Goal: Task Accomplishment & Management: Complete application form

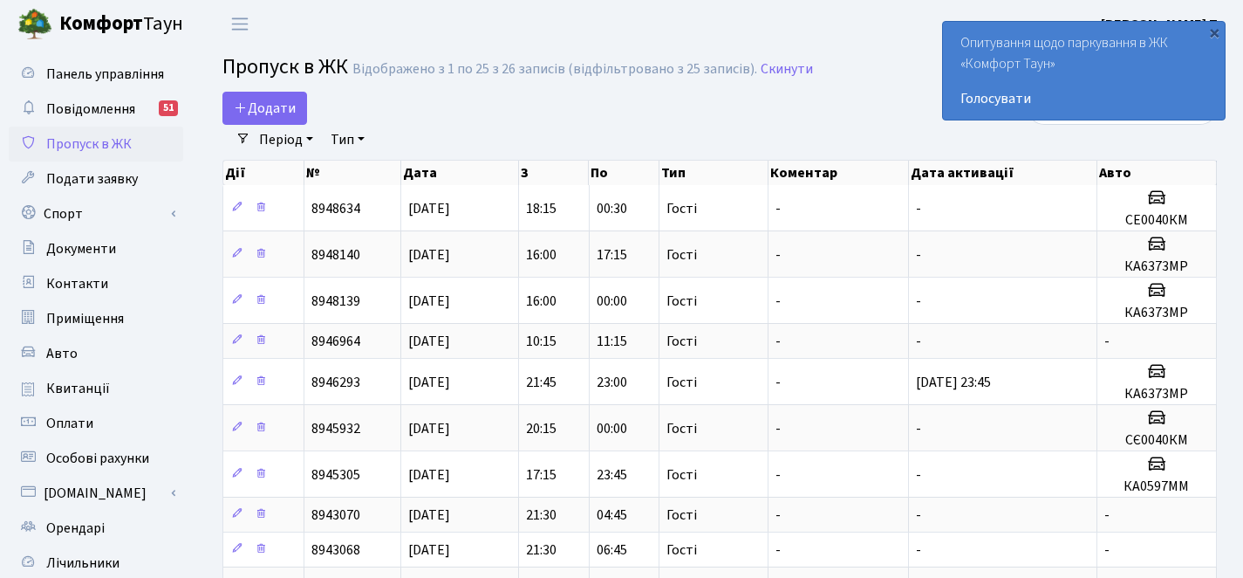
select select "25"
click at [257, 113] on span "Додати" at bounding box center [265, 108] width 62 height 19
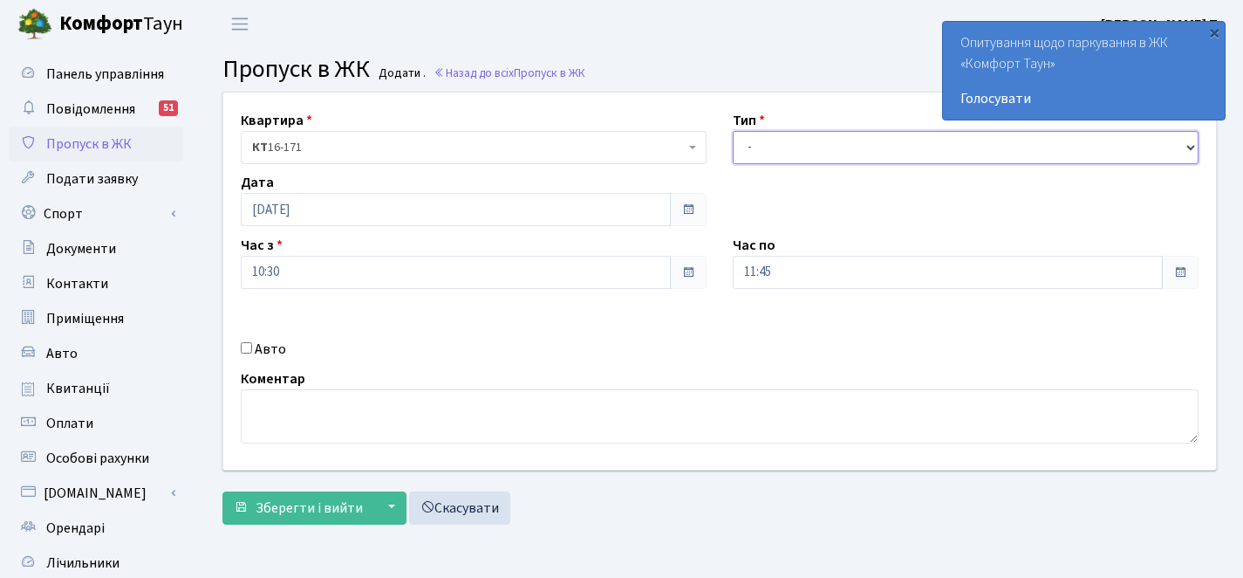
click at [819, 141] on select "- Доставка Таксі Гості Сервіс" at bounding box center [966, 147] width 466 height 33
select select "2"
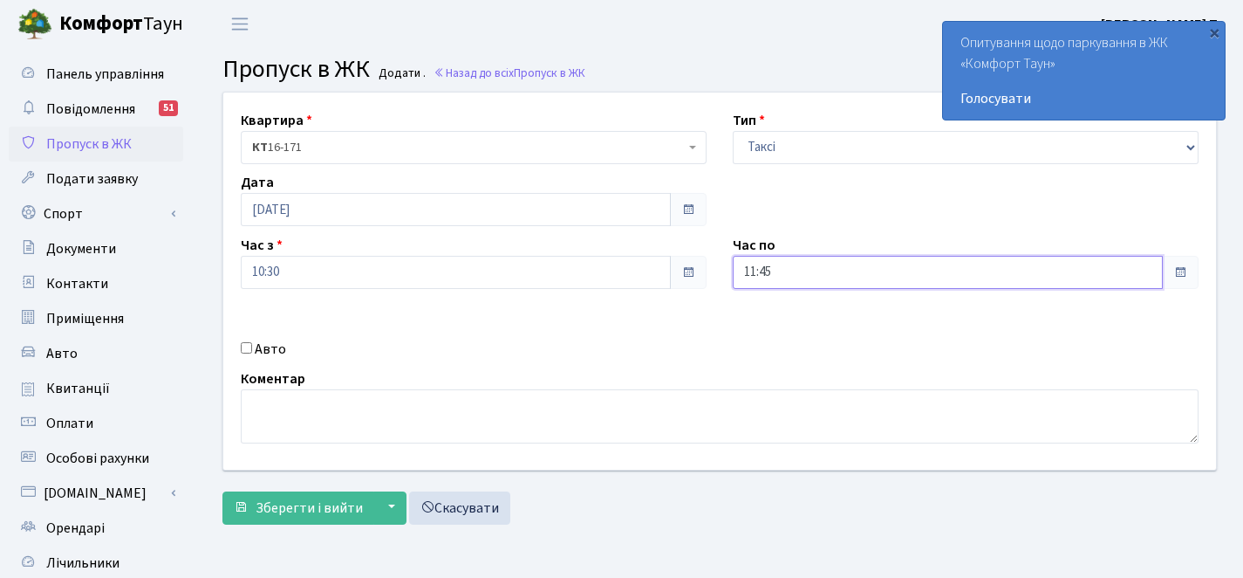
click at [810, 265] on input "11:45" at bounding box center [948, 272] width 430 height 33
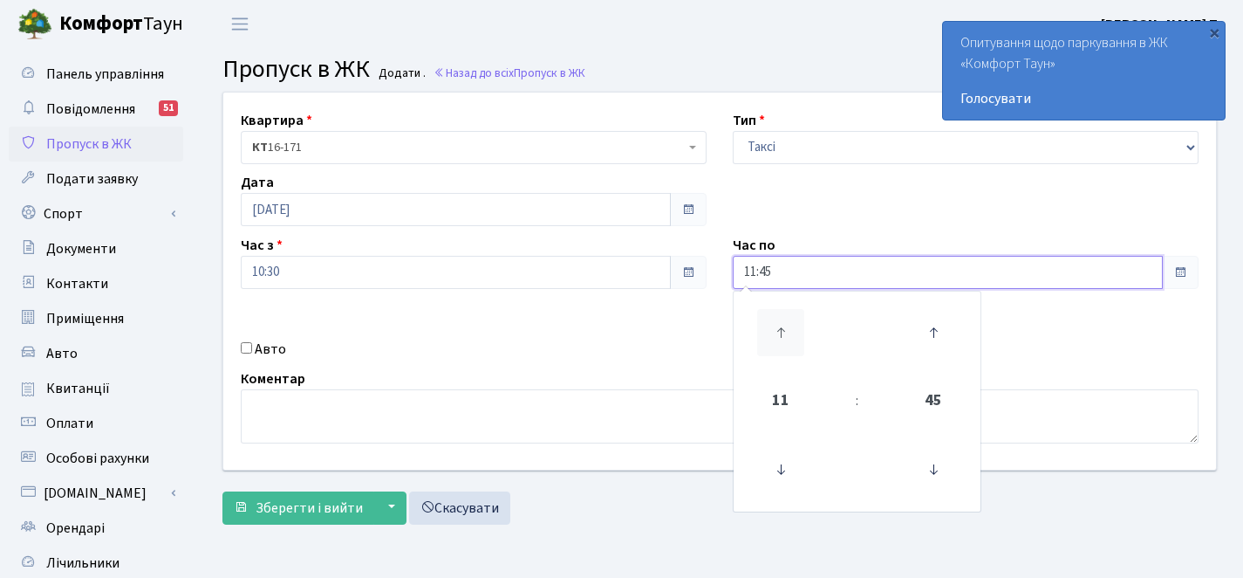
click at [784, 332] on icon at bounding box center [780, 332] width 47 height 47
type input "14:45"
click at [264, 352] on label "Авто" at bounding box center [270, 349] width 31 height 21
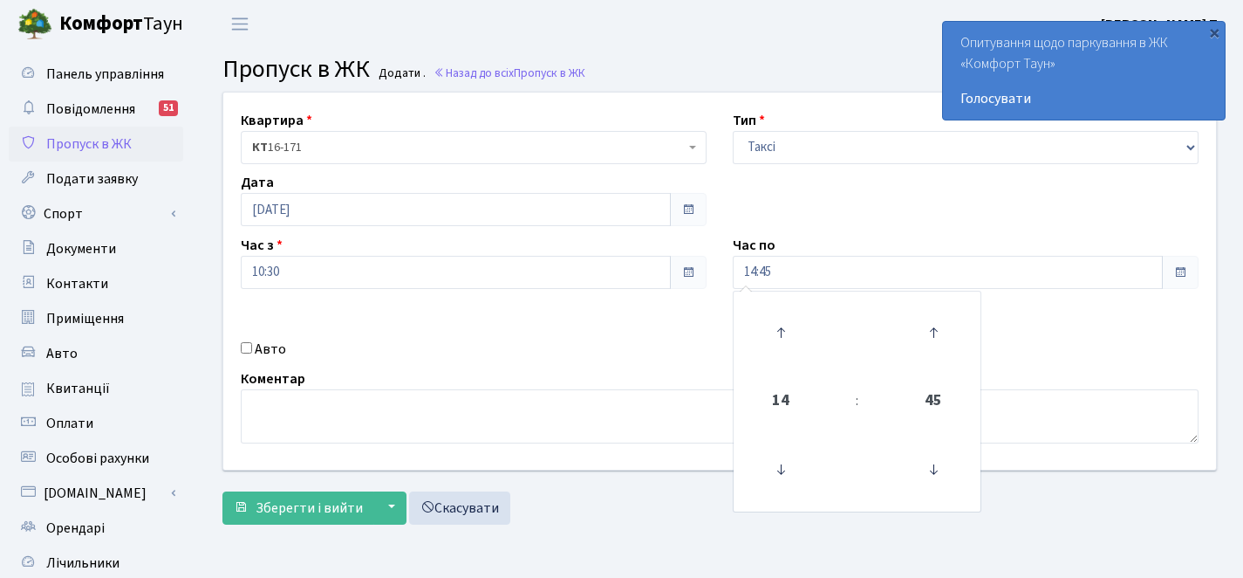
click at [252, 352] on input "Авто" at bounding box center [246, 347] width 11 height 11
checkbox input "true"
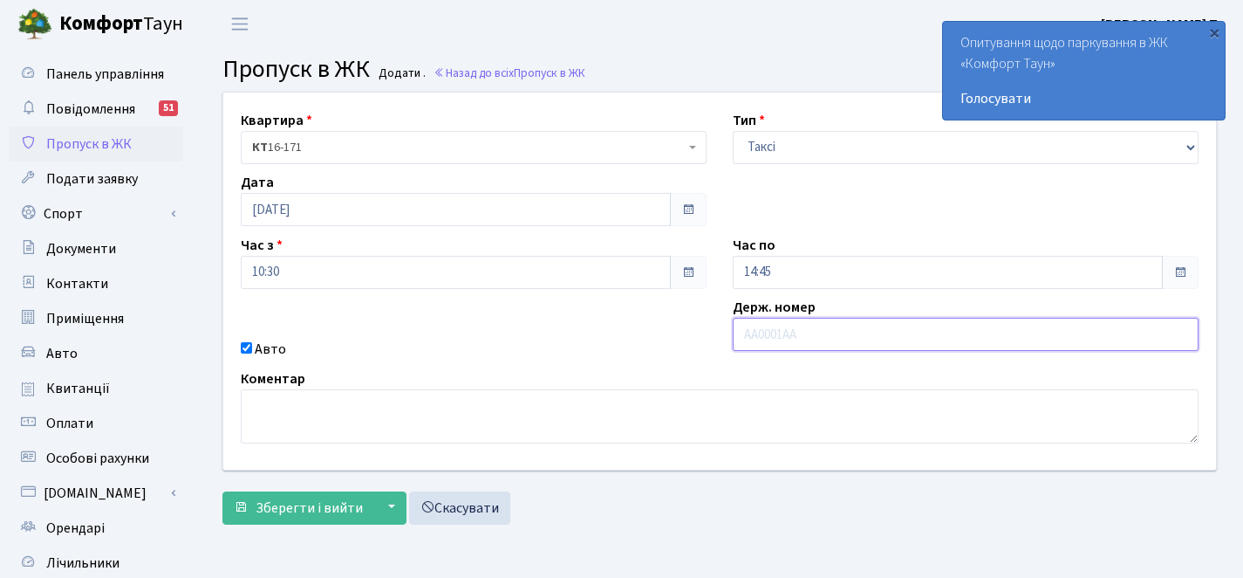
click at [762, 336] on input "text" at bounding box center [966, 334] width 466 height 33
paste input "КА0522РК"
type input "КА0522РК"
click at [487, 140] on span "КТ 16-171" at bounding box center [468, 147] width 433 height 17
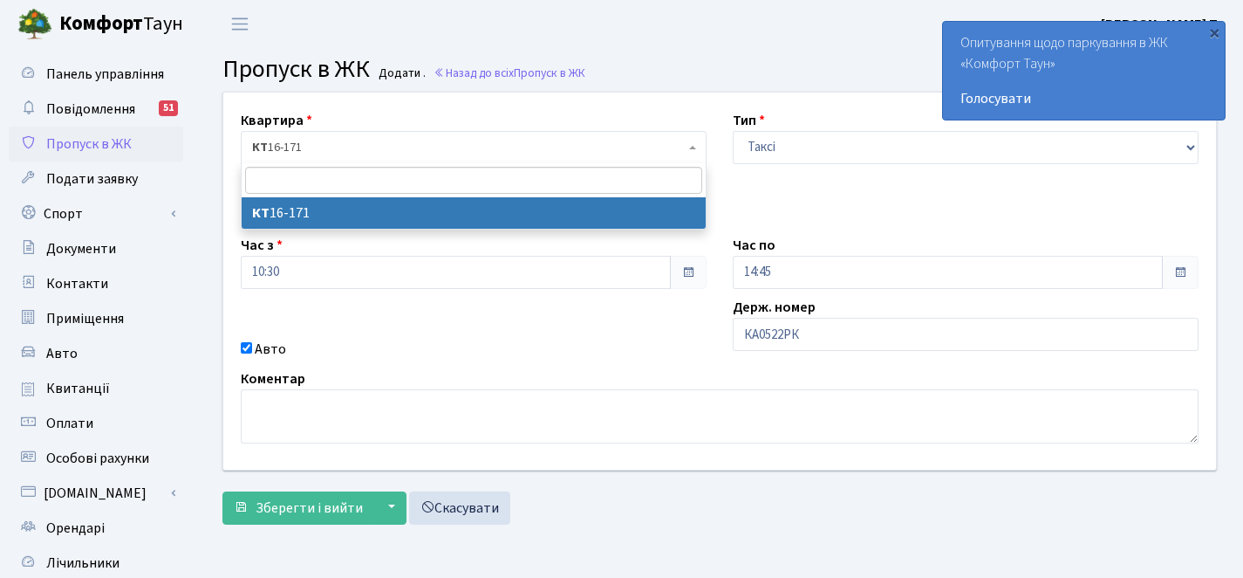
click at [487, 140] on span "КТ 16-171" at bounding box center [468, 147] width 433 height 17
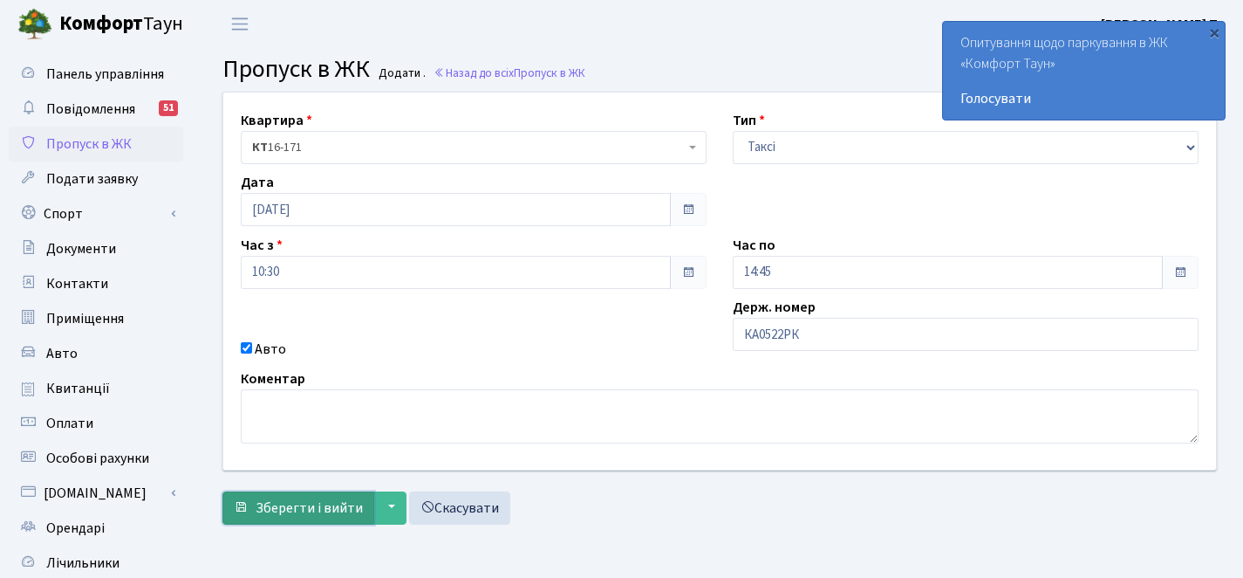
click at [326, 515] on span "Зберегти і вийти" at bounding box center [309, 507] width 107 height 19
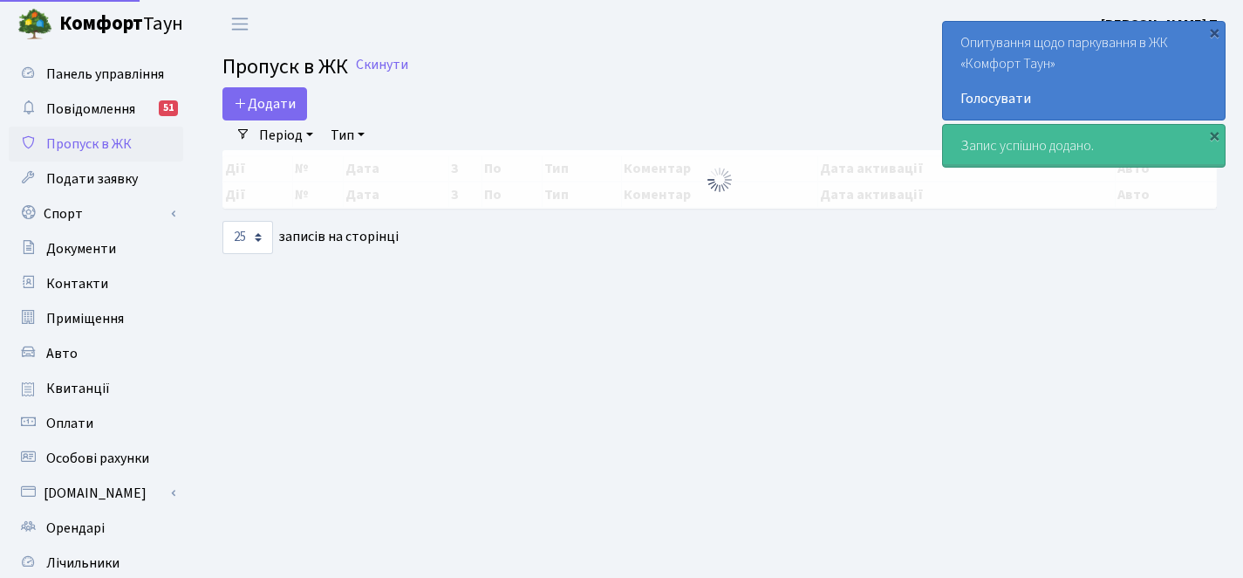
select select "25"
